Goal: Task Accomplishment & Management: Complete application form

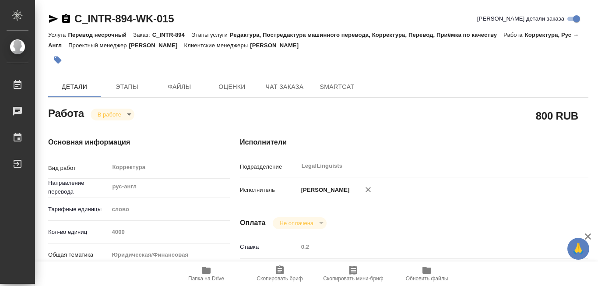
click at [207, 270] on icon "button" at bounding box center [206, 270] width 9 height 7
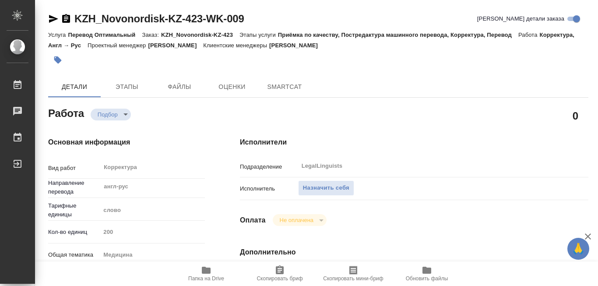
type textarea "x"
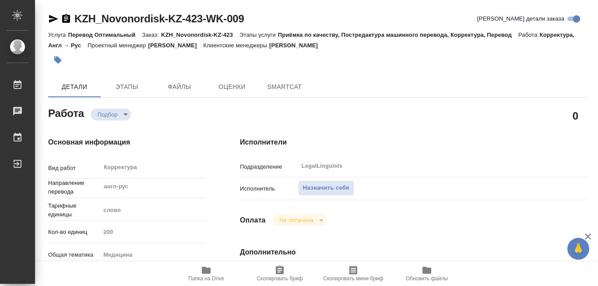
type textarea "x"
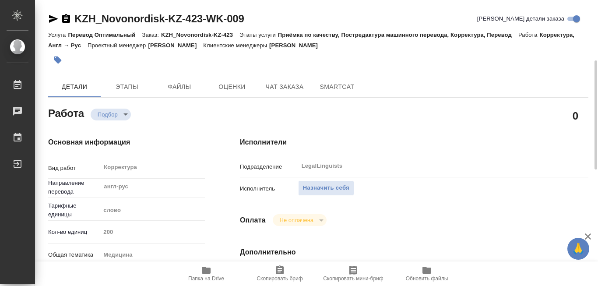
scroll to position [44, 0]
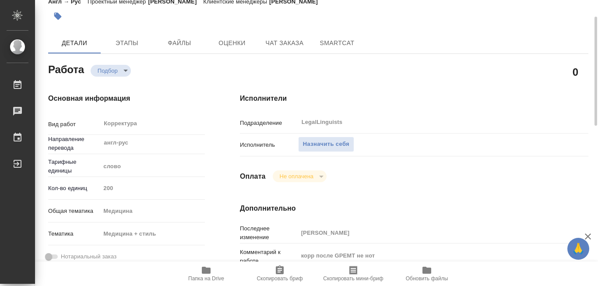
type textarea "x"
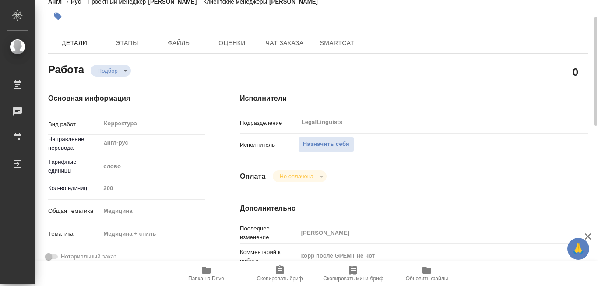
click at [203, 267] on icon "button" at bounding box center [206, 270] width 9 height 7
type textarea "x"
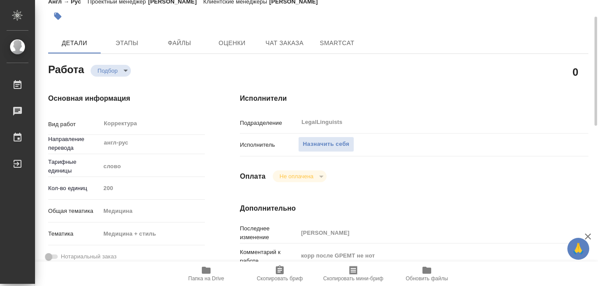
type textarea "x"
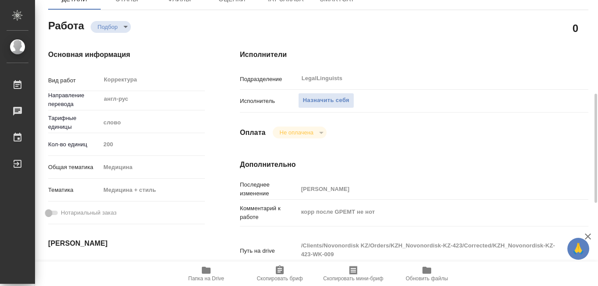
scroll to position [131, 0]
